Goal: Check status: Check status

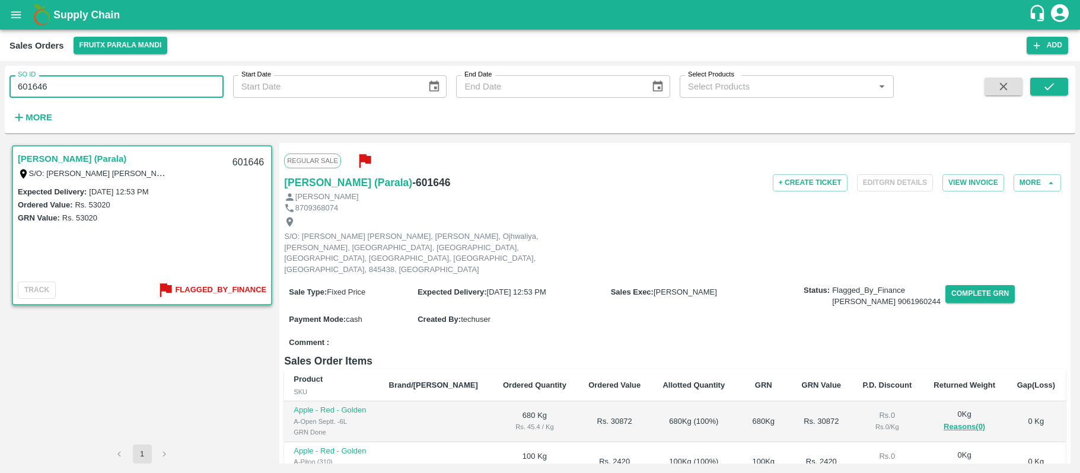
click at [78, 98] on input "601646" at bounding box center [116, 86] width 214 height 23
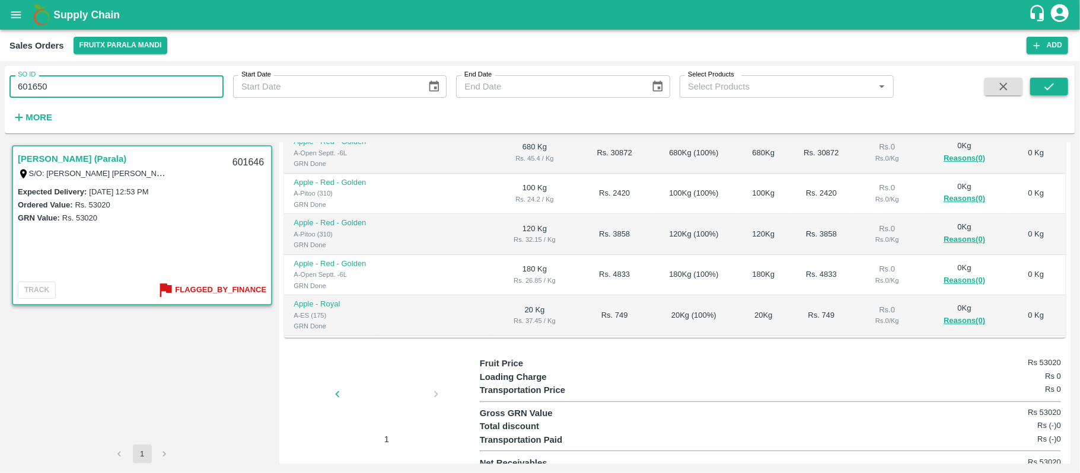
click at [1048, 84] on icon "submit" at bounding box center [1048, 86] width 13 height 13
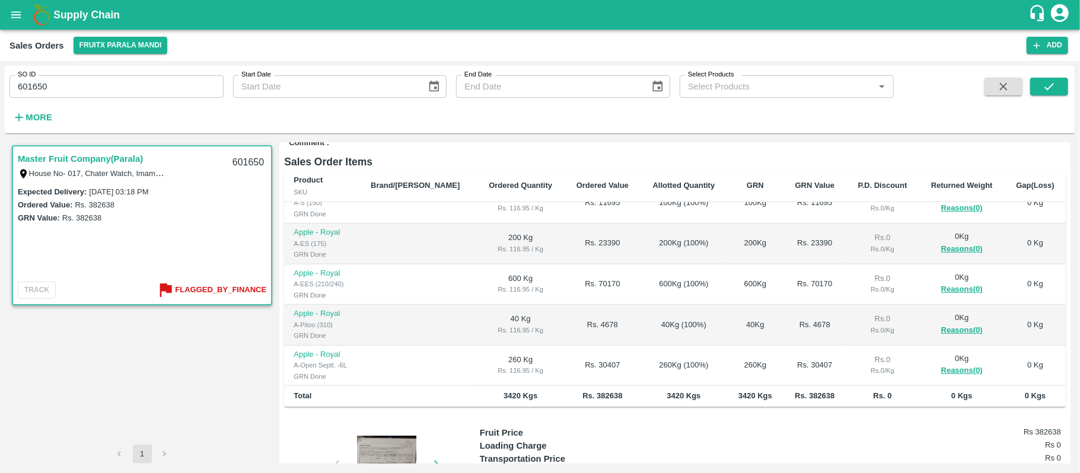
scroll to position [257, 0]
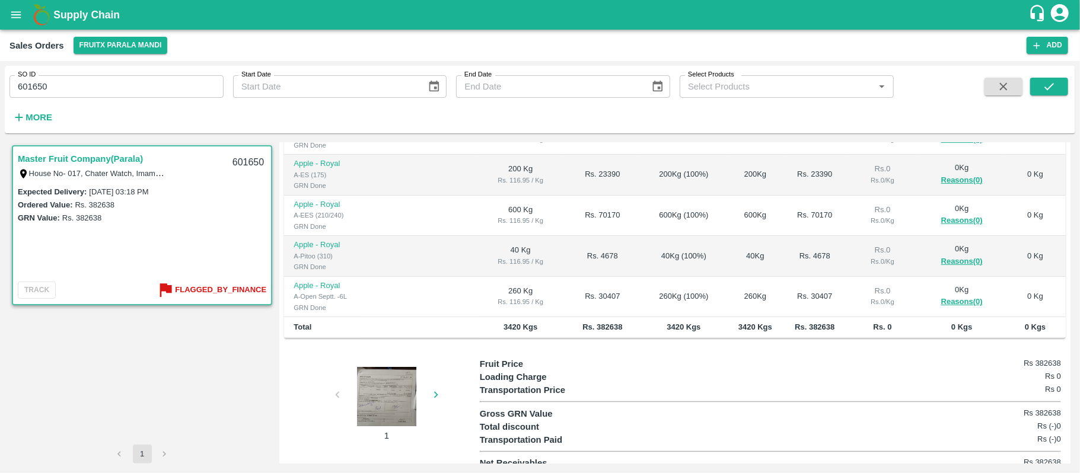
click at [376, 368] on div at bounding box center [386, 396] width 89 height 59
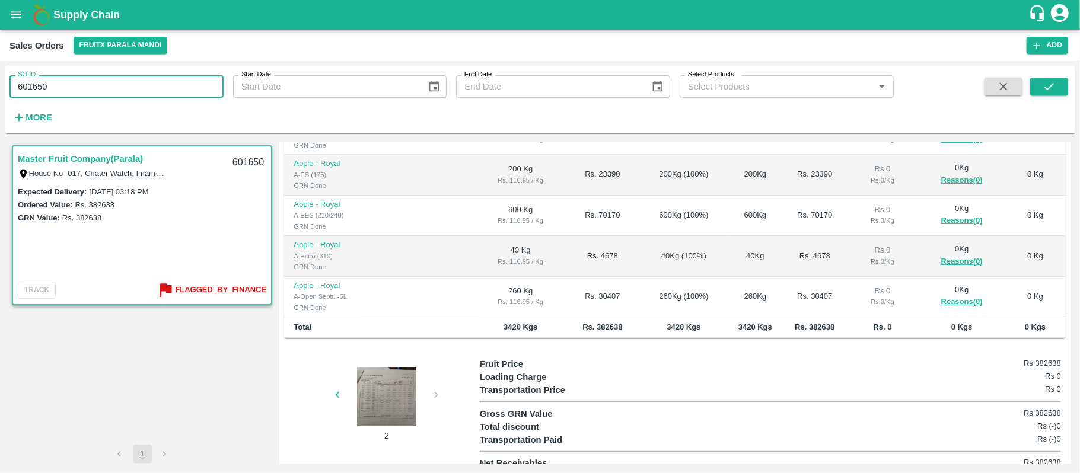
click at [79, 86] on input "601650" at bounding box center [116, 86] width 214 height 23
paste input "text"
type input "601648"
click at [1070, 84] on div "SO ID 601648 SO ID Start Date Start Date End Date End Date Select Products Sele…" at bounding box center [540, 100] width 1070 height 58
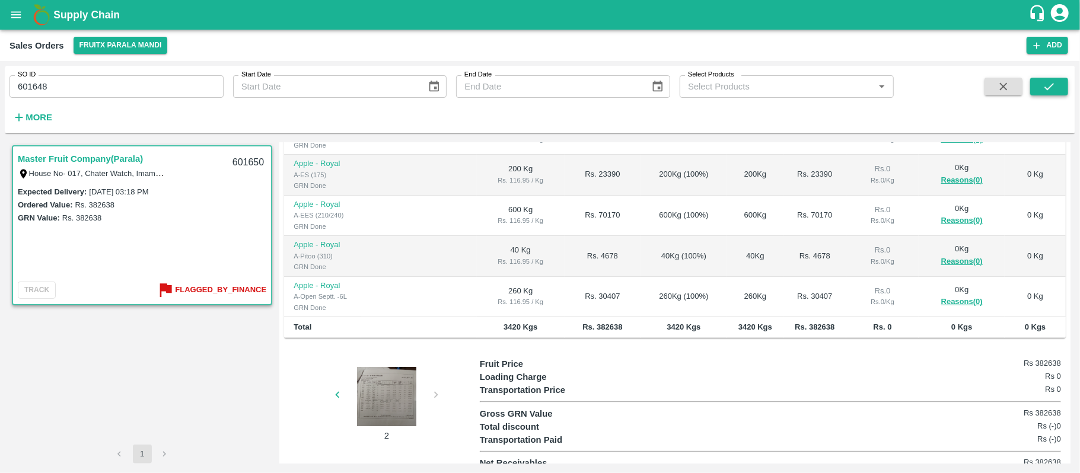
click at [1040, 79] on button "submit" at bounding box center [1049, 87] width 38 height 18
